Goal: Navigation & Orientation: Find specific page/section

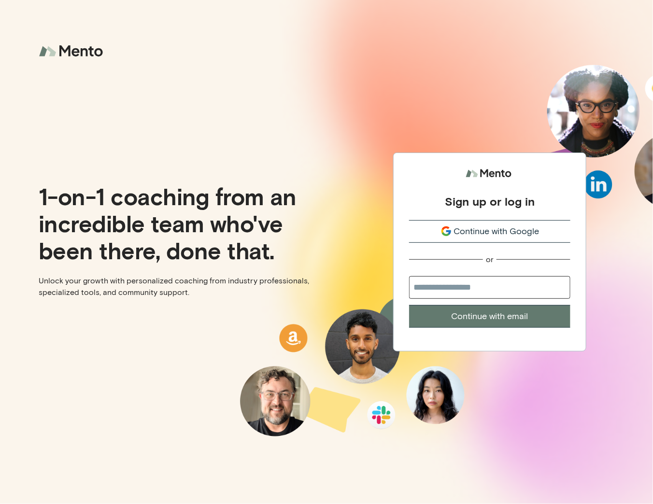
click at [463, 231] on span "Continue with Google" at bounding box center [497, 231] width 86 height 13
